Goal: Task Accomplishment & Management: Manage account settings

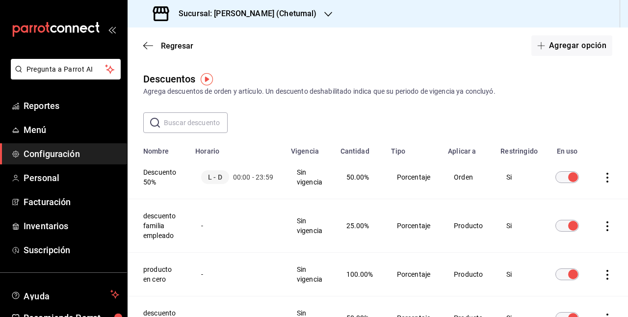
click at [605, 179] on icon "actions" at bounding box center [607, 178] width 10 height 10
click at [568, 168] on span "Duplicar" at bounding box center [560, 164] width 43 height 12
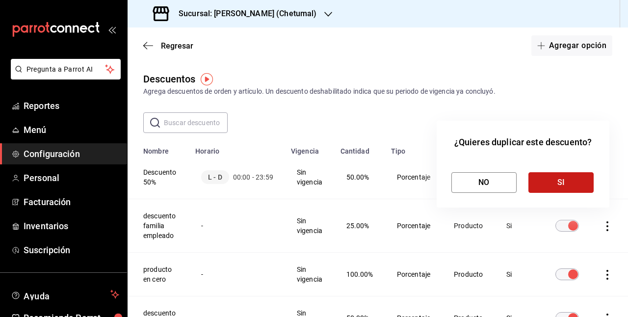
click at [547, 181] on button "SI" at bounding box center [560, 182] width 65 height 21
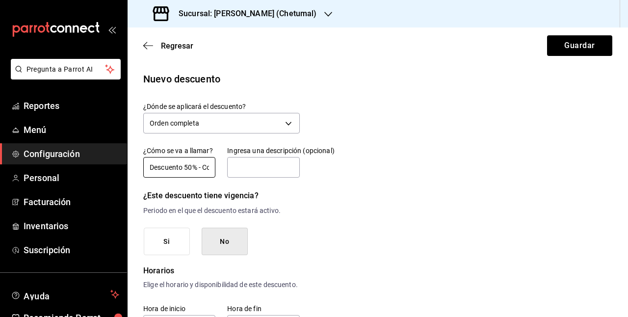
click at [200, 170] on input "Descuento 50% - Copia" at bounding box center [179, 167] width 72 height 21
drag, startPoint x: 201, startPoint y: 174, endPoint x: 222, endPoint y: 174, distance: 21.1
click at [220, 174] on div "¿Cómo se va a llamar? Descuento 50% - Copia Ingresa una descripción (opcional)" at bounding box center [215, 156] width 168 height 45
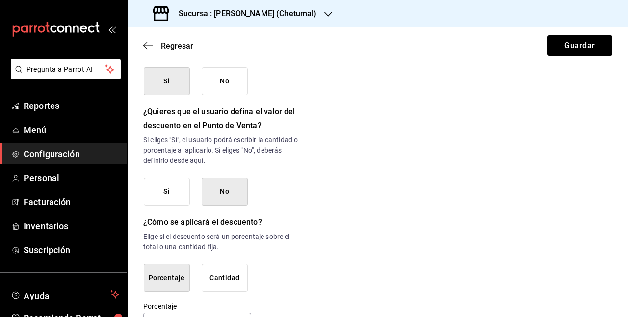
scroll to position [533, 0]
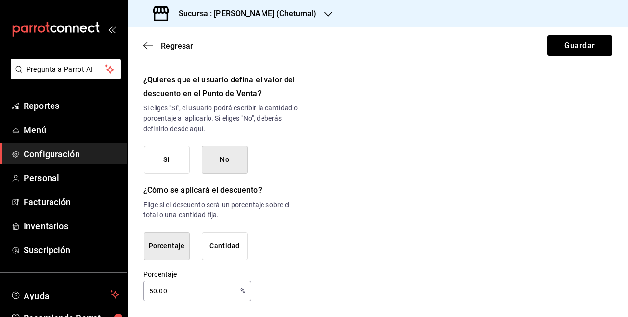
type input "Descuento 25%"
click at [154, 290] on input "50.00" at bounding box center [189, 291] width 93 height 20
type input "0.00"
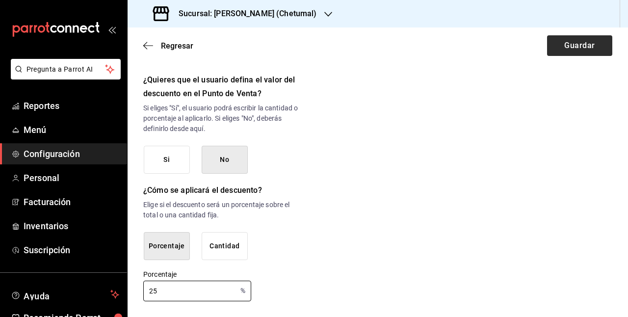
type input "25"
click at [580, 48] on button "Guardar" at bounding box center [579, 45] width 65 height 21
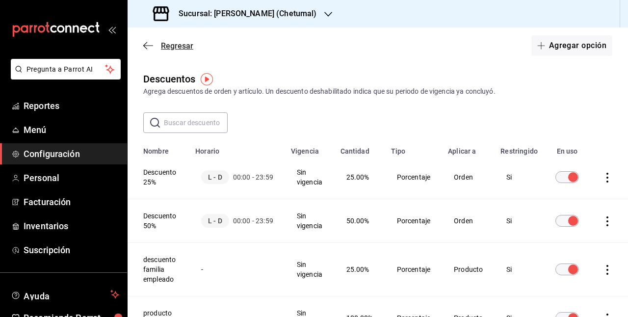
click at [168, 43] on span "Regresar" at bounding box center [177, 45] width 32 height 9
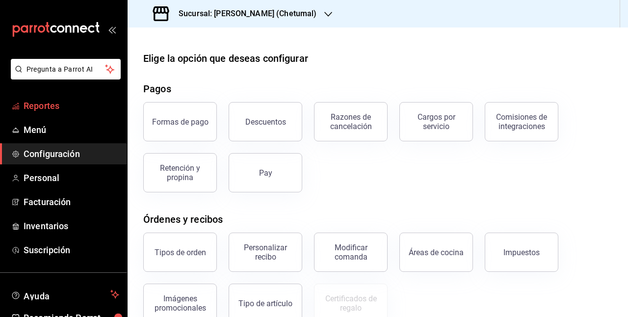
click at [95, 109] on span "Reportes" at bounding box center [72, 105] width 96 height 13
